Goal: Transaction & Acquisition: Purchase product/service

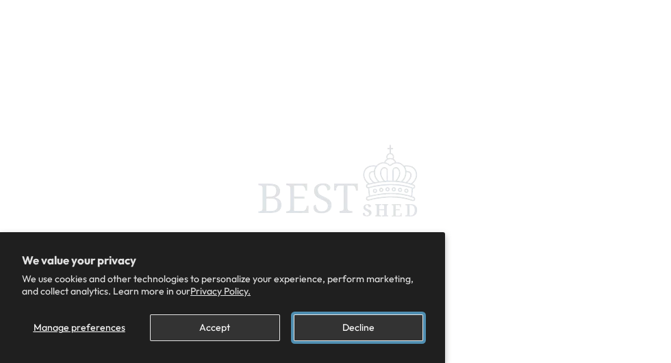
click at [369, 338] on button "Decline" at bounding box center [358, 327] width 129 height 27
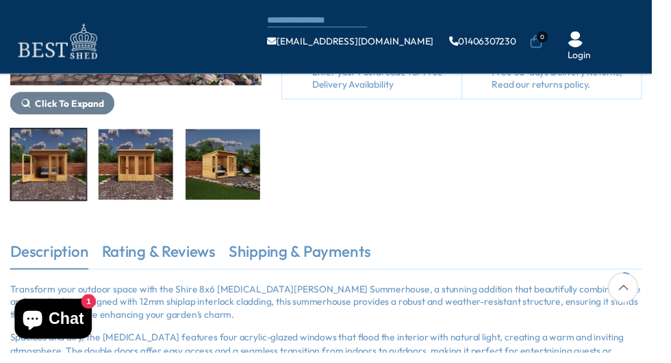
scroll to position [282, 0]
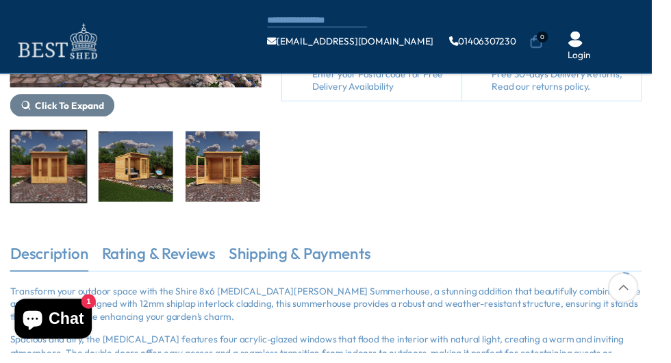
click at [140, 192] on img "3 / 9" at bounding box center [139, 171] width 77 height 73
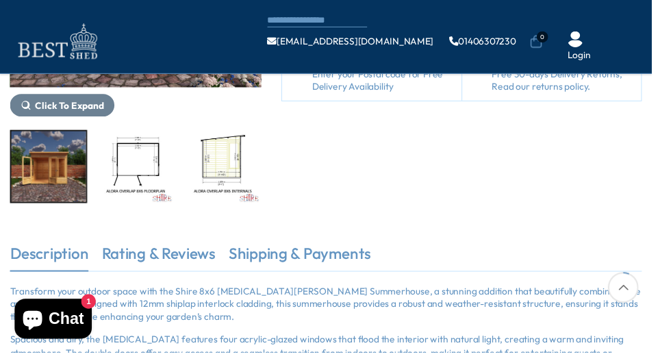
click at [237, 203] on img "6 / 9" at bounding box center [229, 171] width 77 height 73
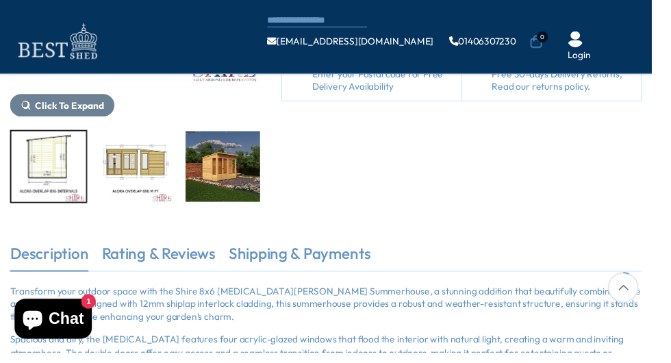
click at [234, 192] on img "8 / 9" at bounding box center [229, 171] width 77 height 73
click at [79, 114] on span "Click To Expand" at bounding box center [71, 108] width 71 height 12
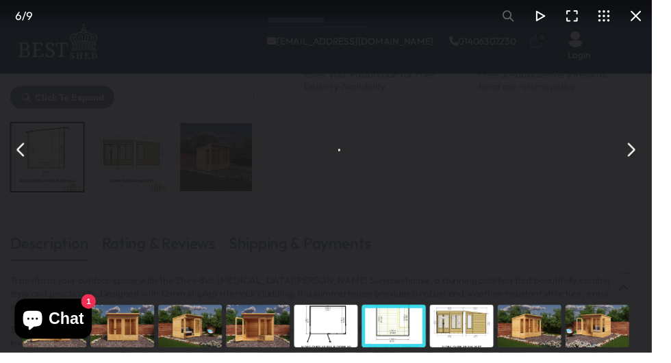
scroll to position [274, 0]
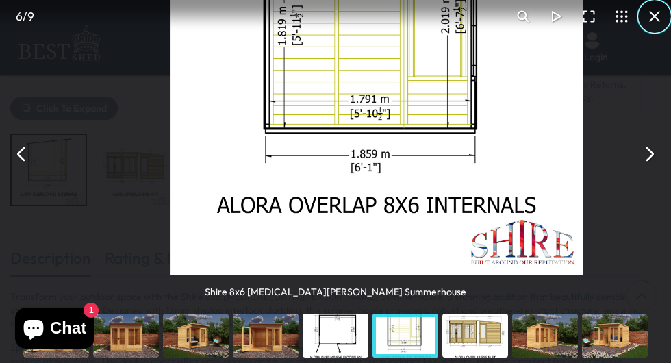
click at [668, 9] on button "You can close this modal content with the ESC key" at bounding box center [654, 16] width 33 height 33
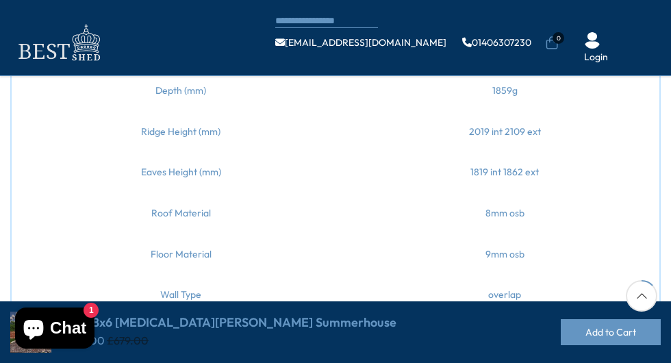
scroll to position [274, 0]
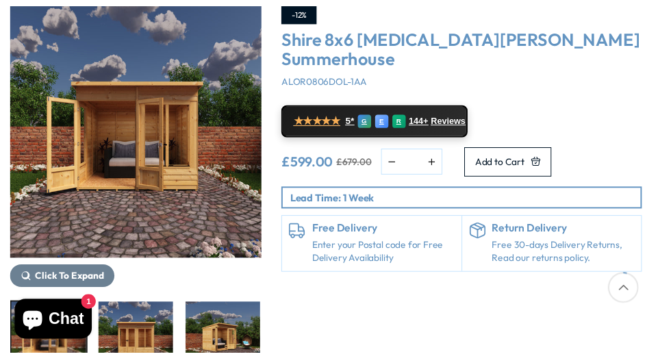
scroll to position [185, 0]
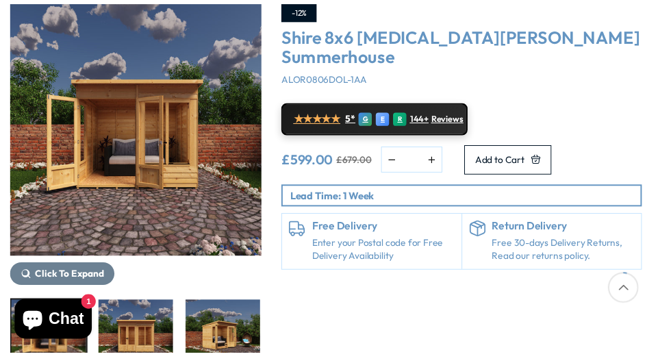
click at [342, 129] on span "★★★★★" at bounding box center [326, 122] width 48 height 13
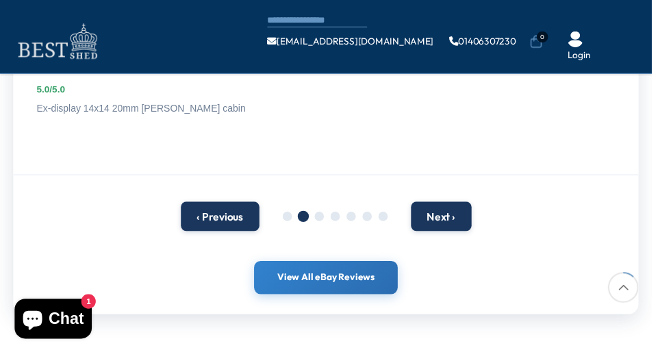
scroll to position [332, 0]
